Goal: Check status

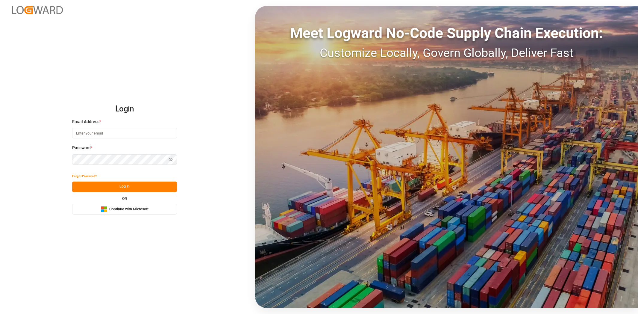
click at [142, 208] on span "Continue with Microsoft" at bounding box center [128, 209] width 39 height 5
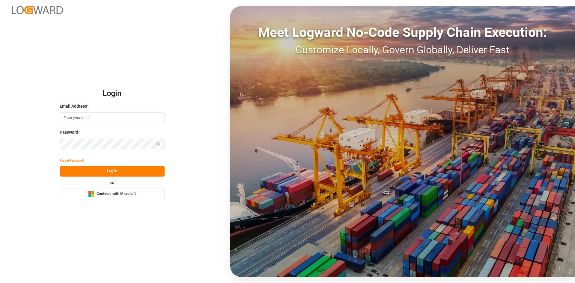
click at [122, 189] on button "Microsoft Logo Continue with Microsoft" at bounding box center [112, 193] width 105 height 10
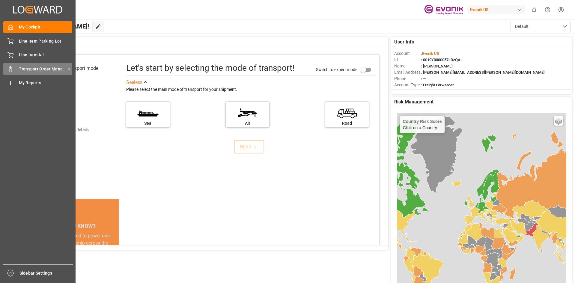
click at [32, 69] on span "Transport Order Management" at bounding box center [42, 69] width 47 height 6
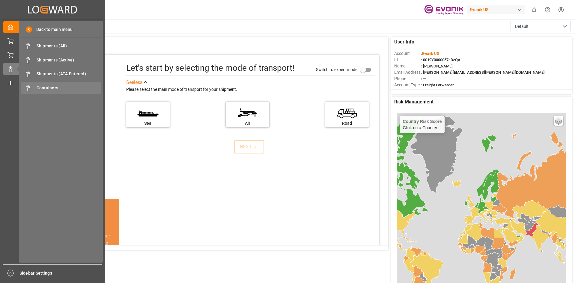
click at [56, 88] on span "Containers" at bounding box center [69, 88] width 64 height 6
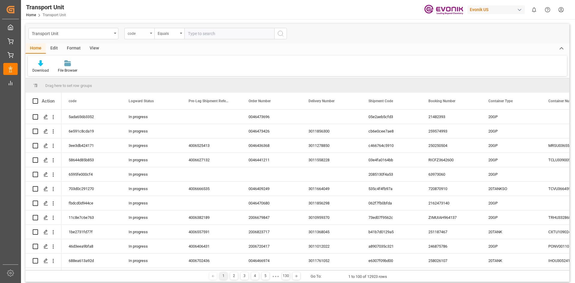
click at [148, 36] on div "code" at bounding box center [139, 33] width 30 height 11
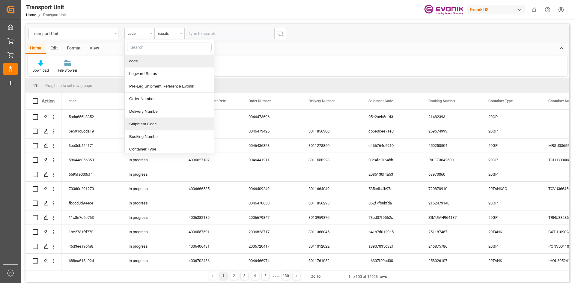
scroll to position [30, 0]
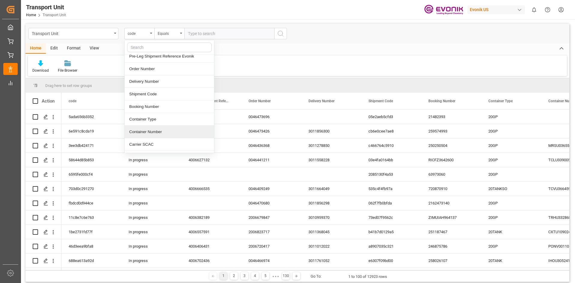
click at [154, 131] on div "Container Number" at bounding box center [169, 132] width 89 height 13
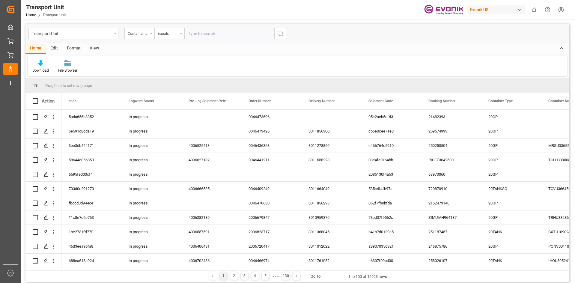
click at [224, 33] on input "text" at bounding box center [229, 33] width 90 height 11
paste input "CXTU1136231"
type input "CXTU1136231"
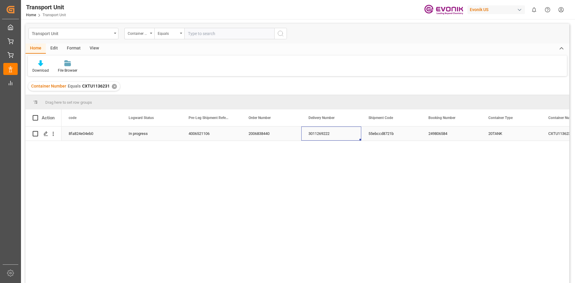
click at [314, 129] on div "3011269222" at bounding box center [331, 133] width 60 height 14
click at [113, 87] on div "✕" at bounding box center [114, 86] width 5 height 5
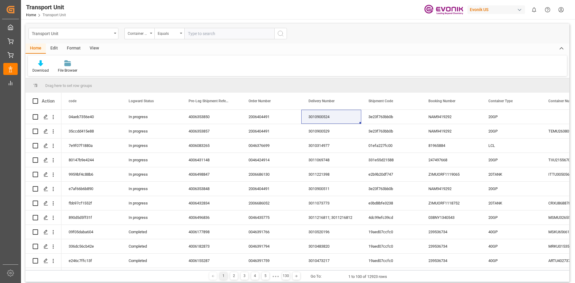
click at [203, 37] on input "text" at bounding box center [229, 33] width 90 height 11
paste input "CXTU1136231"
type input "CXTU1136231"
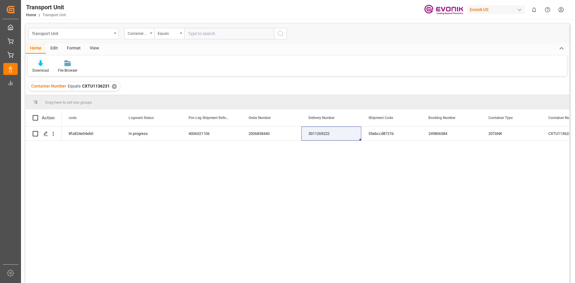
click at [113, 85] on div "✕" at bounding box center [114, 86] width 5 height 5
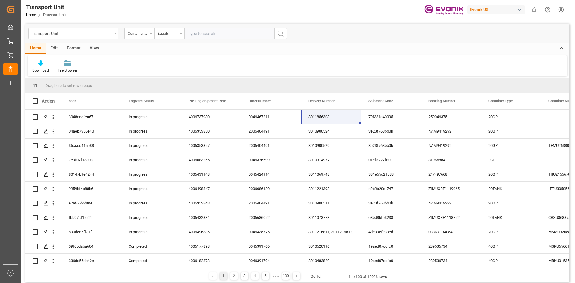
click at [213, 35] on input "text" at bounding box center [229, 33] width 90 height 11
paste input "CXTU1136231"
type input "CXTU1136231"
